Goal: Information Seeking & Learning: Compare options

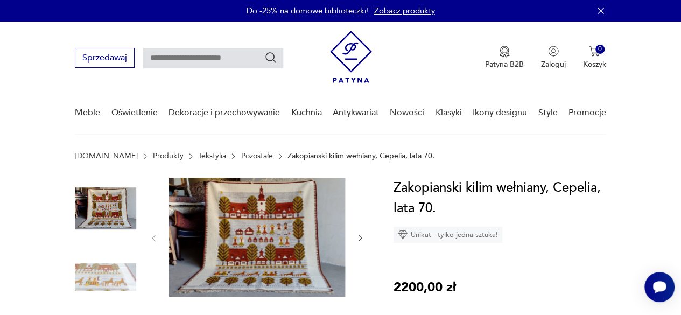
click at [201, 57] on input "text" at bounding box center [213, 58] width 140 height 20
type input "*****"
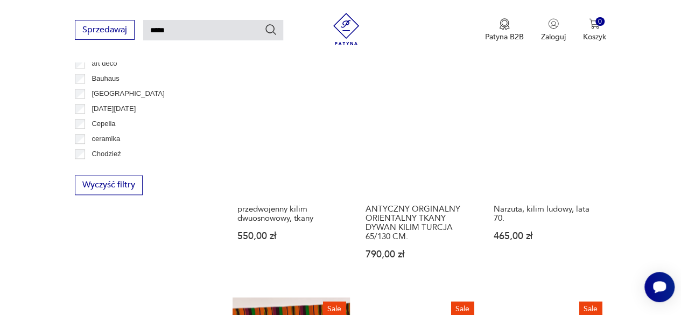
scroll to position [631, 0]
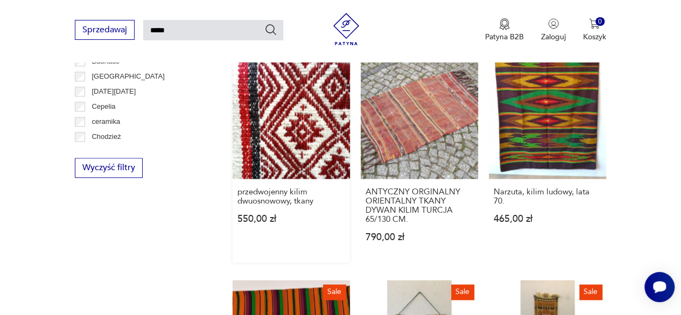
click at [309, 102] on link "przedwojenny kilim dwuosnowowy, tkany 550,00 zł" at bounding box center [291, 161] width 117 height 201
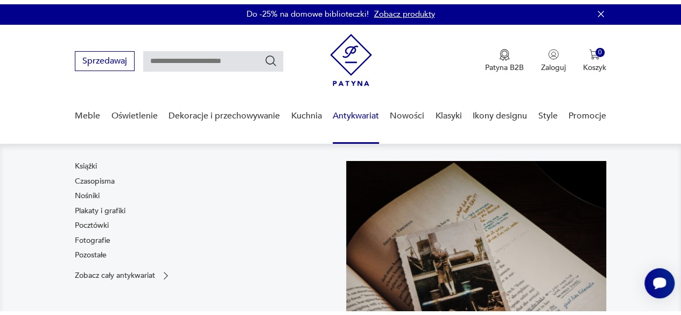
scroll to position [162, 0]
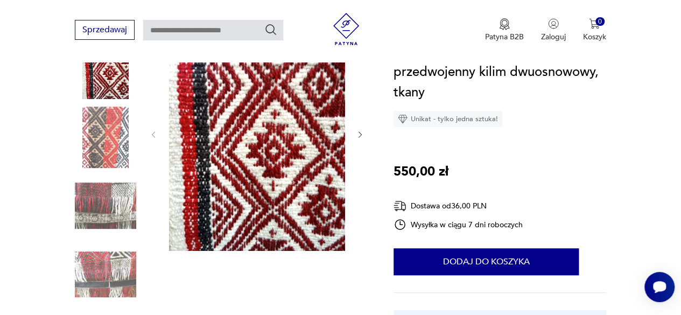
click at [105, 148] on img at bounding box center [105, 137] width 61 height 61
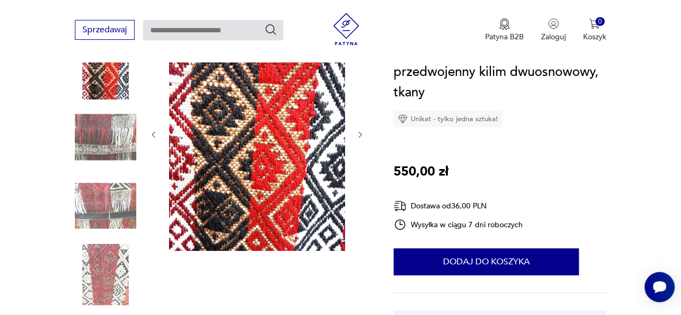
click at [111, 252] on img at bounding box center [105, 274] width 61 height 61
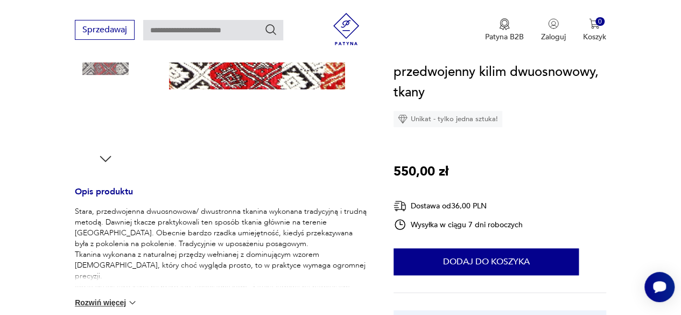
scroll to position [377, 0]
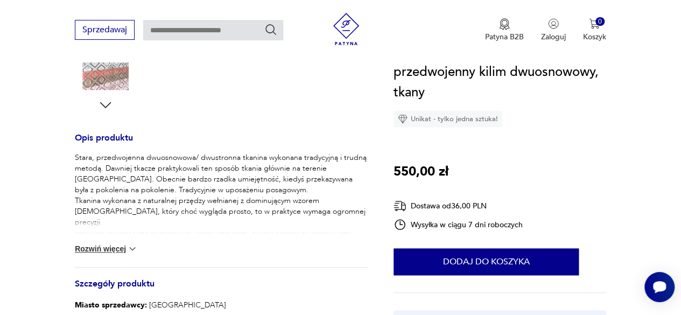
click at [122, 248] on button "Rozwiń więcej" at bounding box center [106, 248] width 62 height 11
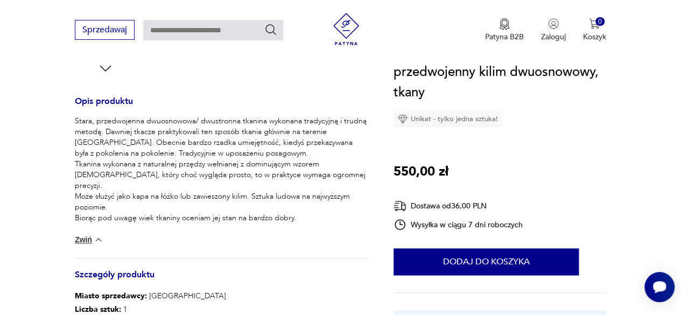
scroll to position [431, 0]
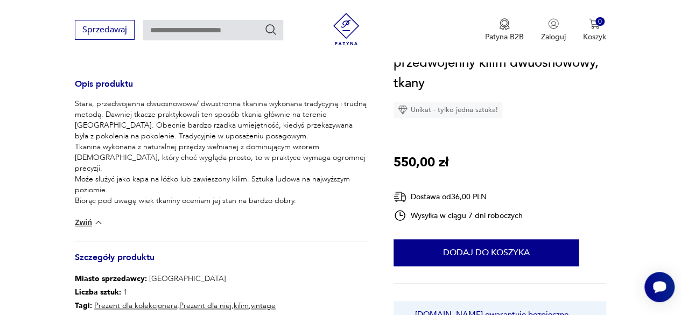
type input "*****"
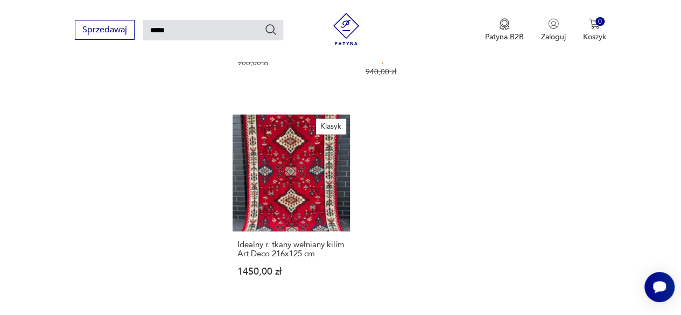
scroll to position [1224, 0]
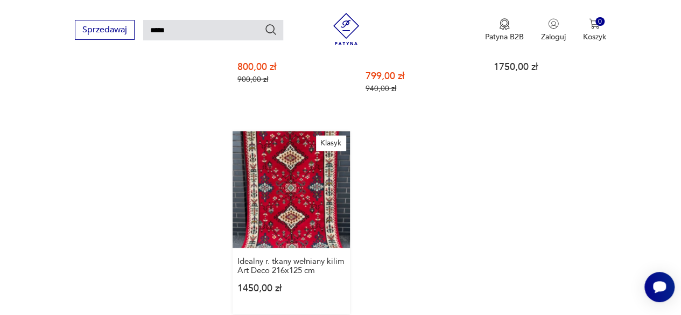
click at [320, 193] on link "Klasyk Idealny r. tkany wełniany kilim Art Deco 216x125 cm 1450,00 zł" at bounding box center [291, 222] width 117 height 183
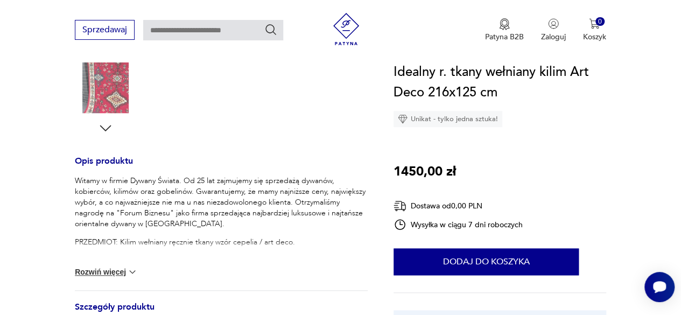
scroll to position [377, 0]
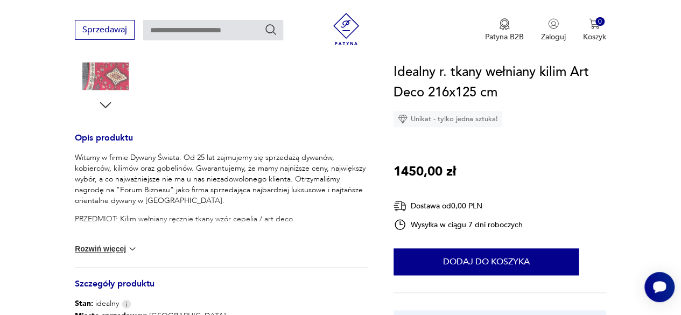
click at [126, 249] on button "Rozwiń więcej" at bounding box center [106, 248] width 62 height 11
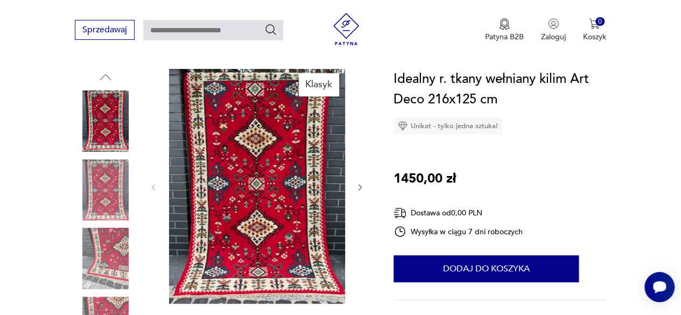
scroll to position [108, 0]
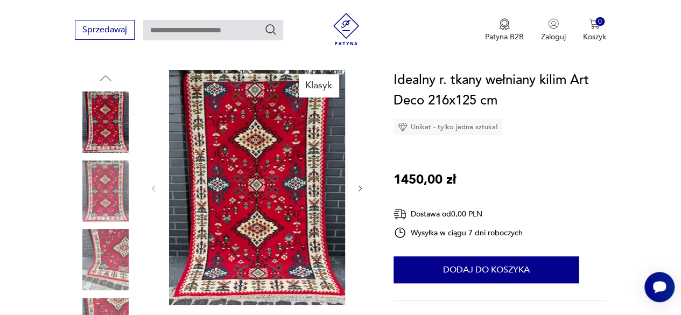
type input "*****"
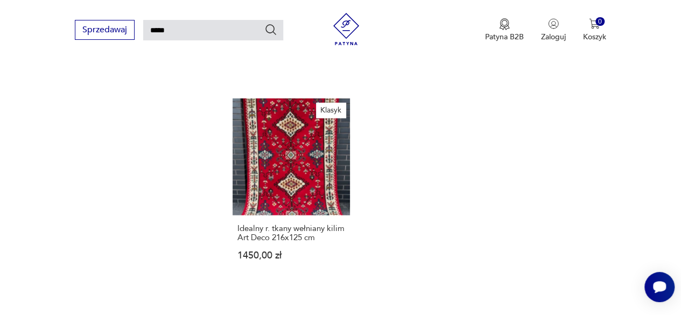
scroll to position [1399, 0]
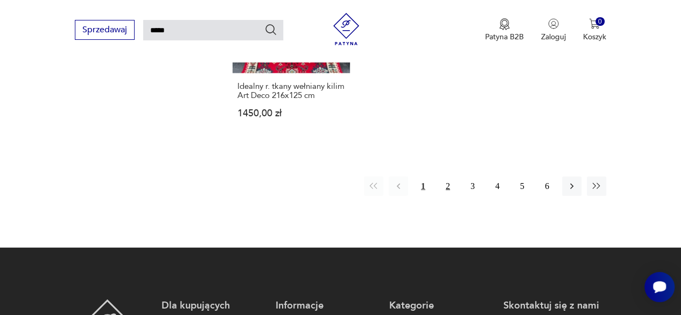
click at [445, 177] on button "2" at bounding box center [447, 186] width 19 height 19
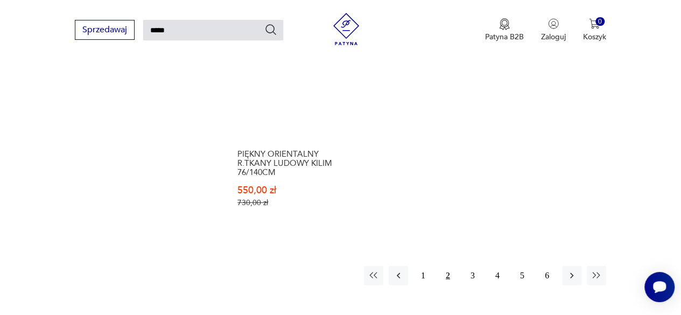
scroll to position [1385, 0]
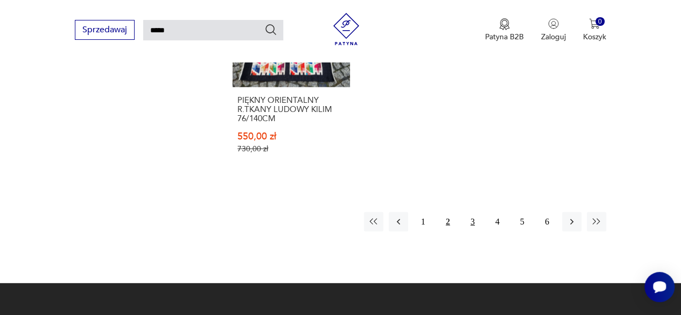
click at [472, 222] on button "3" at bounding box center [472, 221] width 19 height 19
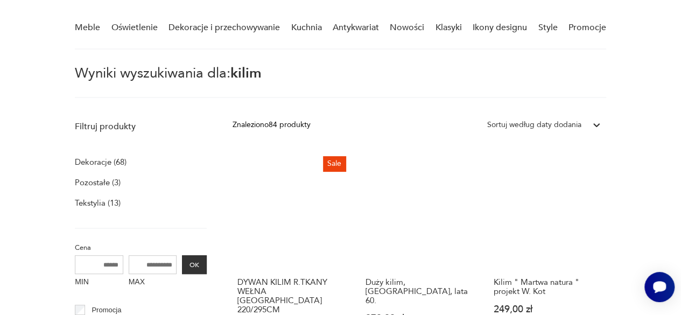
scroll to position [146, 0]
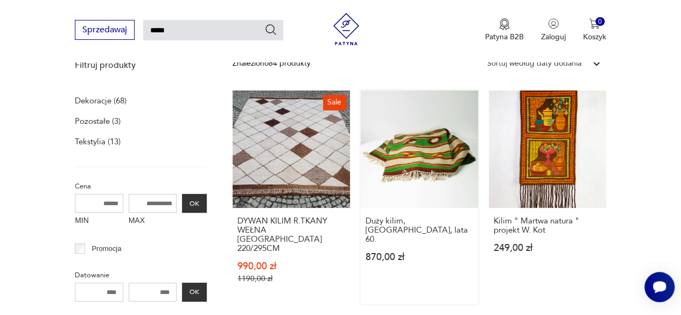
click at [431, 159] on link "Duży kilim, [GEOGRAPHIC_DATA], lata 60. 870,00 zł" at bounding box center [419, 197] width 117 height 214
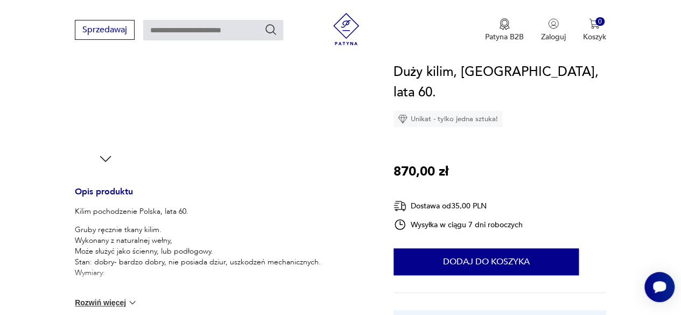
scroll to position [377, 0]
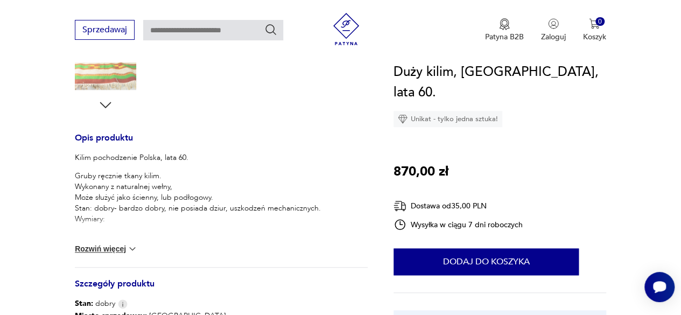
click at [109, 249] on button "Rozwiń więcej" at bounding box center [106, 248] width 62 height 11
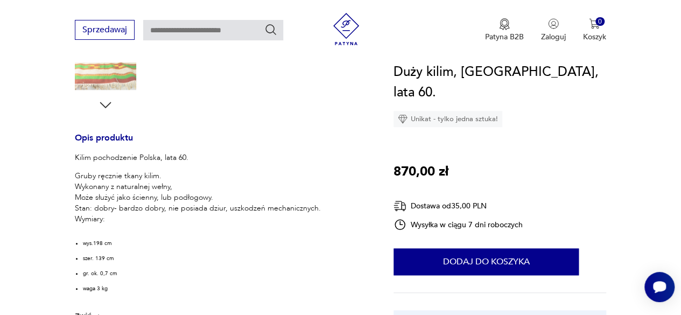
type input "*****"
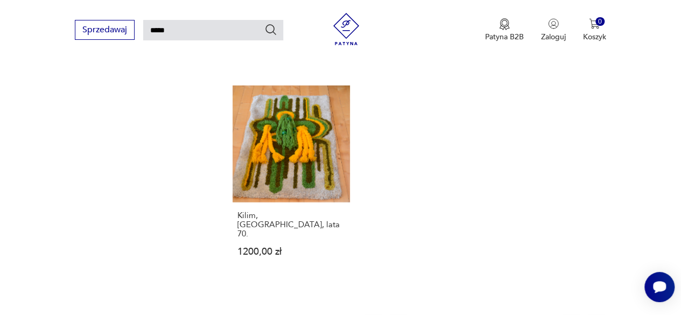
scroll to position [1331, 0]
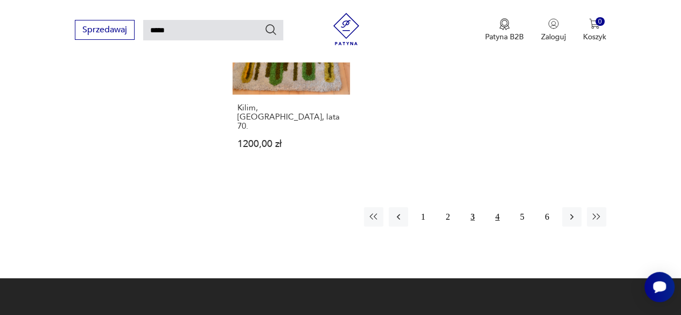
click at [500, 207] on button "4" at bounding box center [497, 216] width 19 height 19
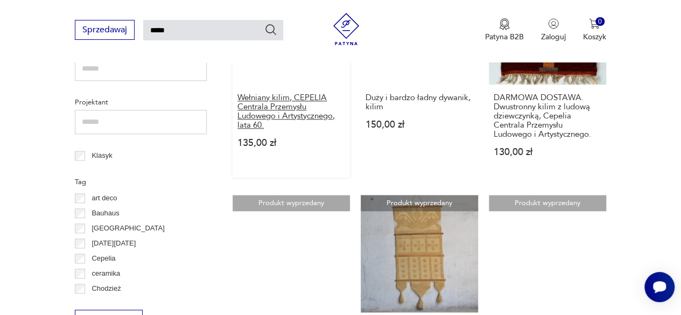
scroll to position [470, 0]
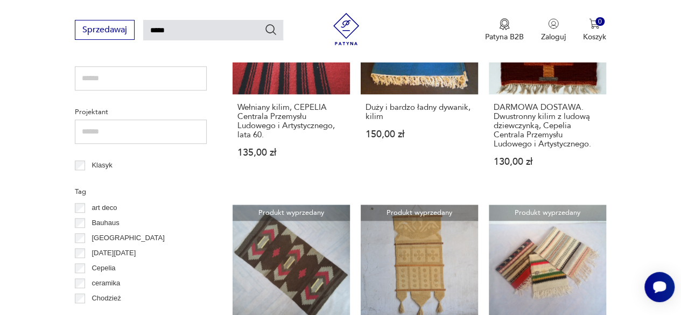
click at [191, 38] on input "*****" at bounding box center [213, 30] width 140 height 20
type input "*"
type input "*******"
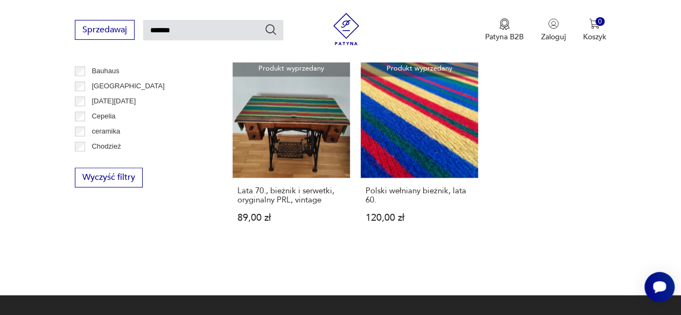
scroll to position [523, 0]
